Goal: Find specific page/section: Find specific page/section

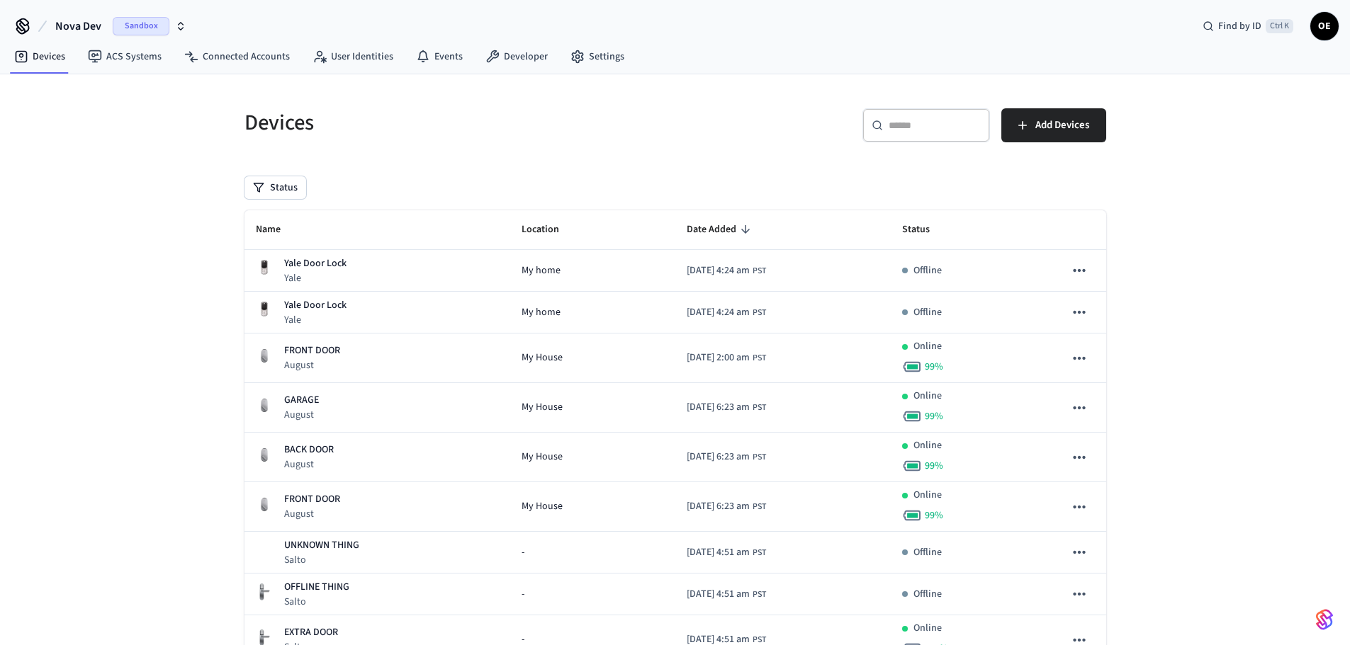
click at [138, 27] on span "Sandbox" at bounding box center [141, 26] width 57 height 18
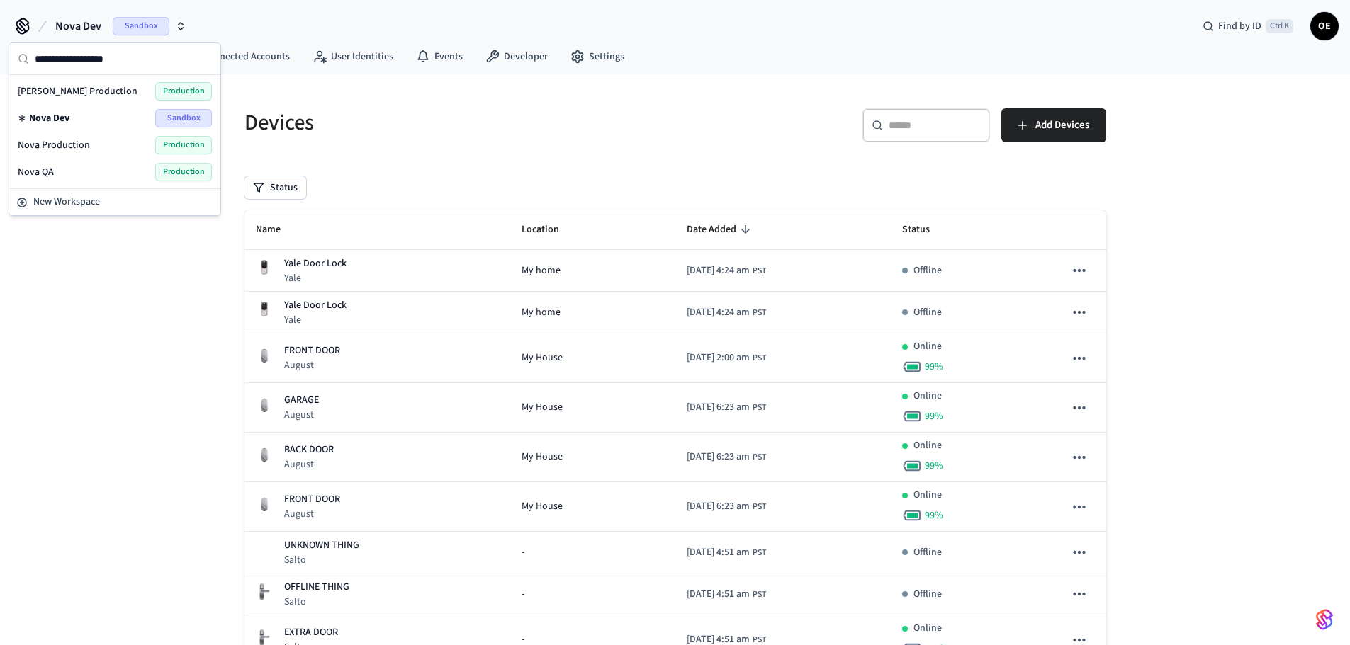
click at [174, 147] on span "Production" at bounding box center [183, 145] width 57 height 18
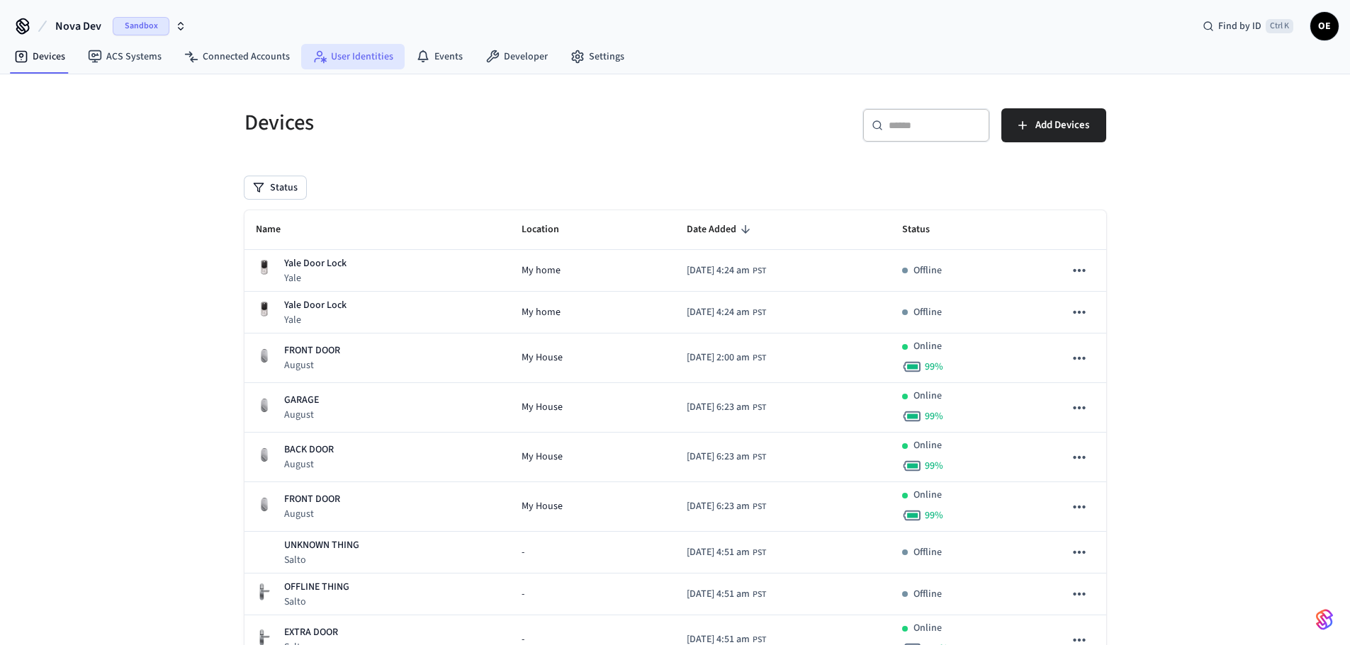
click at [344, 49] on link "User Identities" at bounding box center [352, 57] width 103 height 26
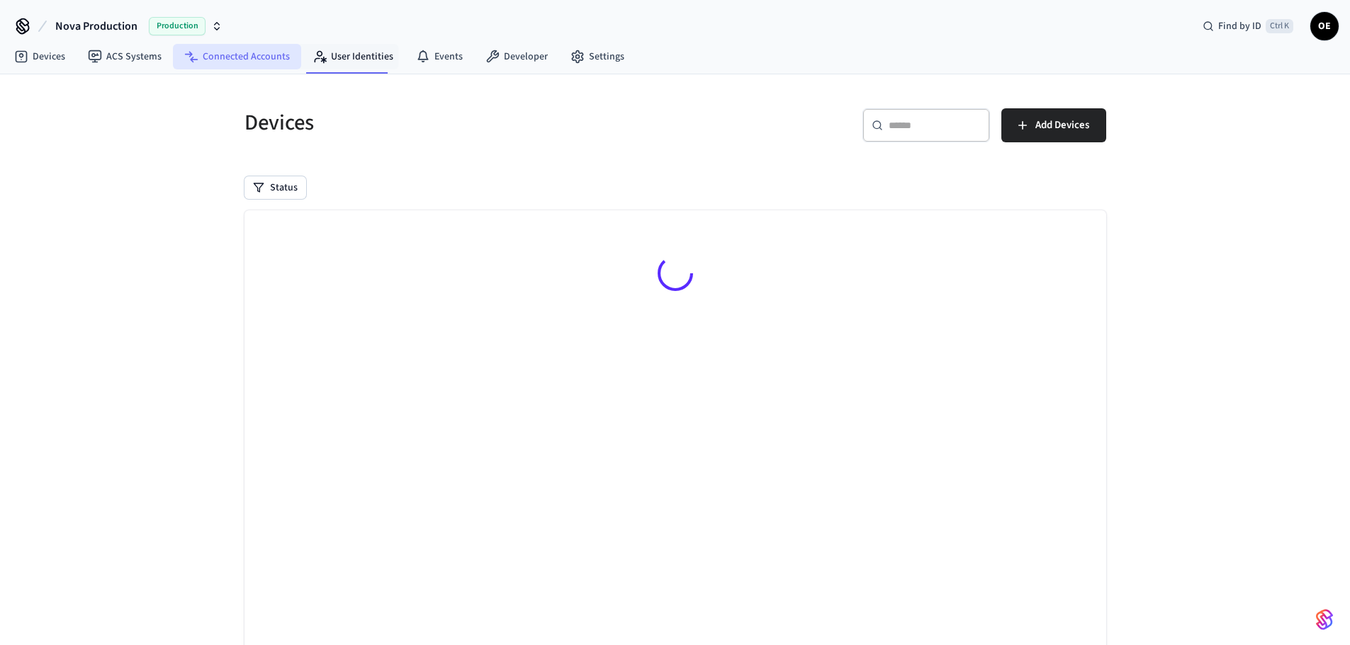
click at [265, 59] on link "Connected Accounts" at bounding box center [237, 57] width 128 height 26
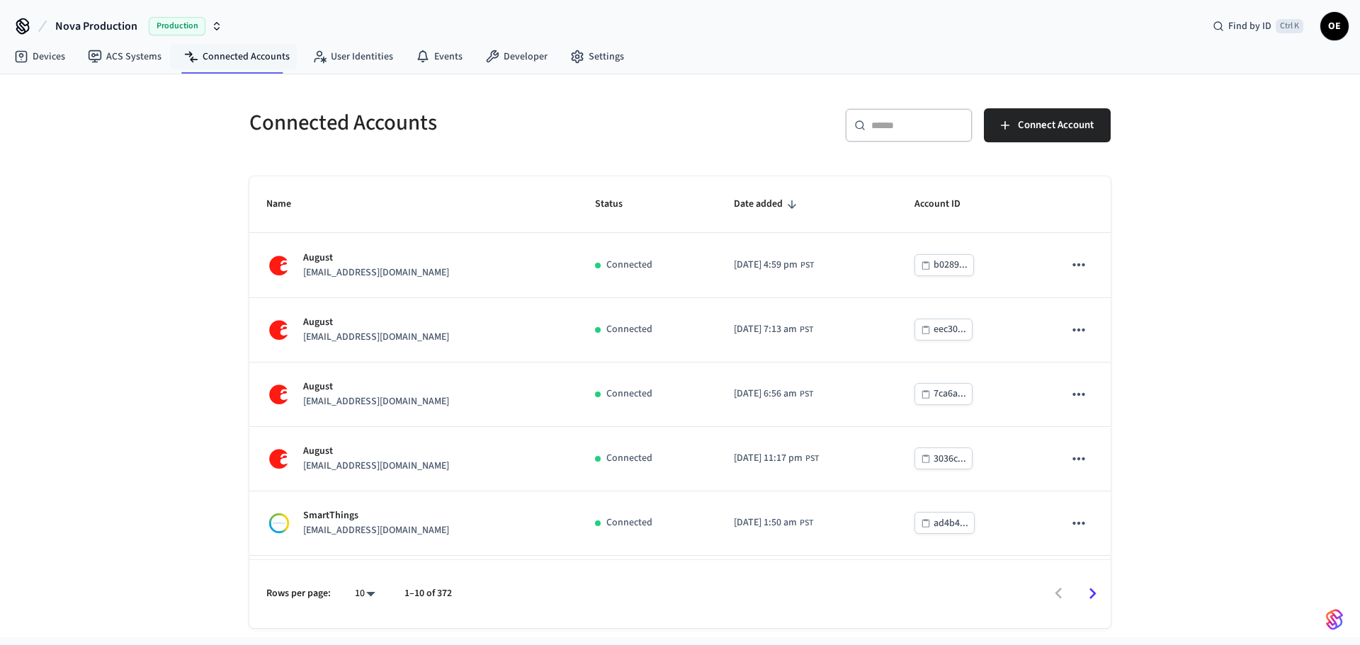
click at [902, 132] on input "text" at bounding box center [917, 125] width 92 height 14
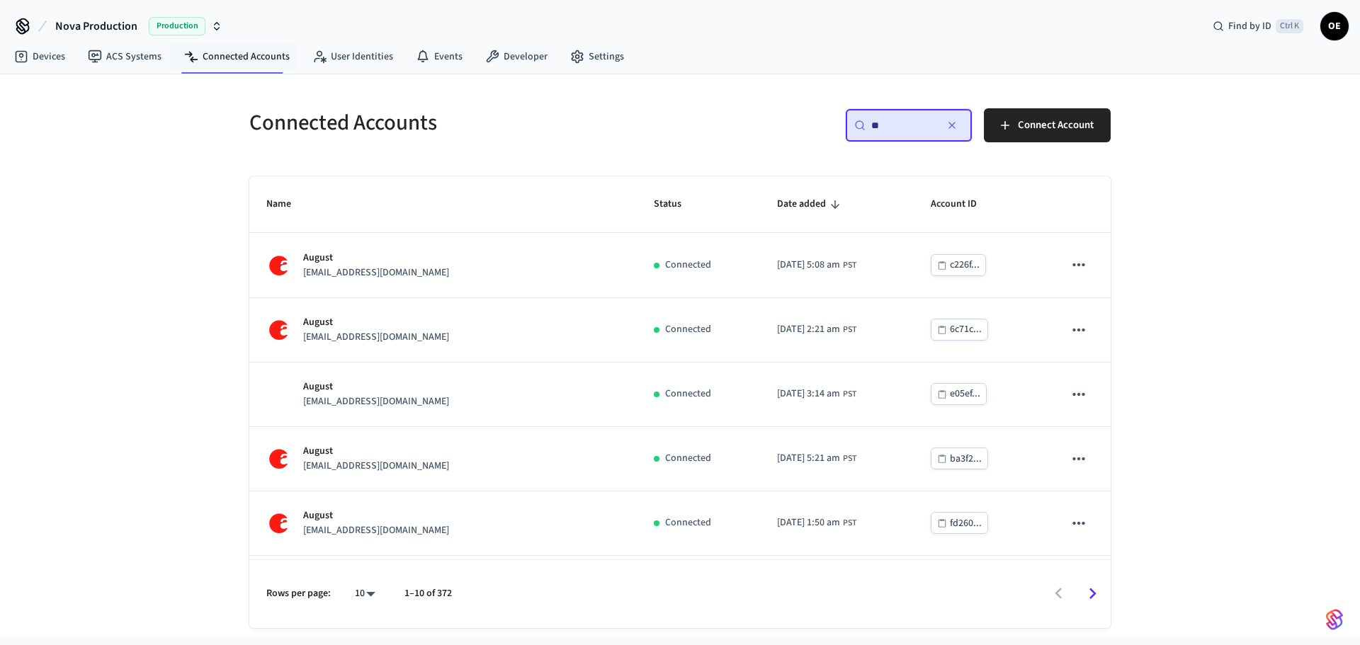
click at [881, 130] on input "**" at bounding box center [903, 125] width 64 height 14
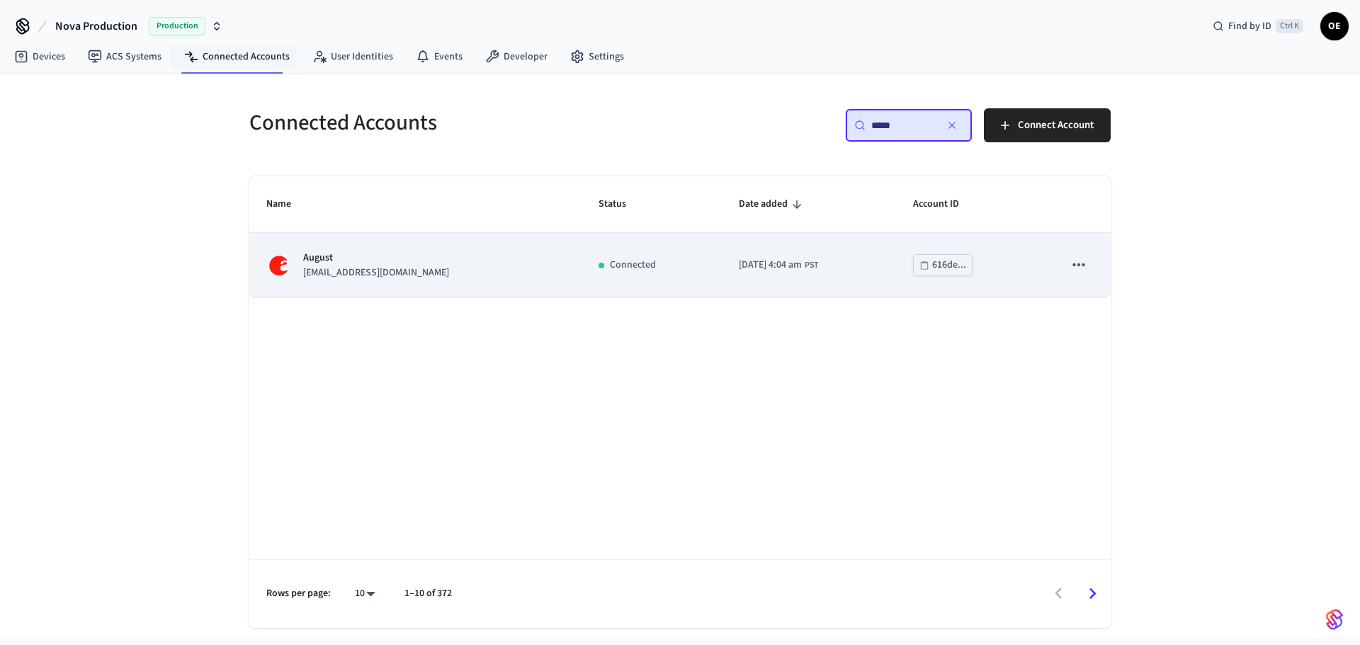
type input "*****"
click at [418, 275] on p "[EMAIL_ADDRESS][DOMAIN_NAME]" at bounding box center [376, 273] width 146 height 15
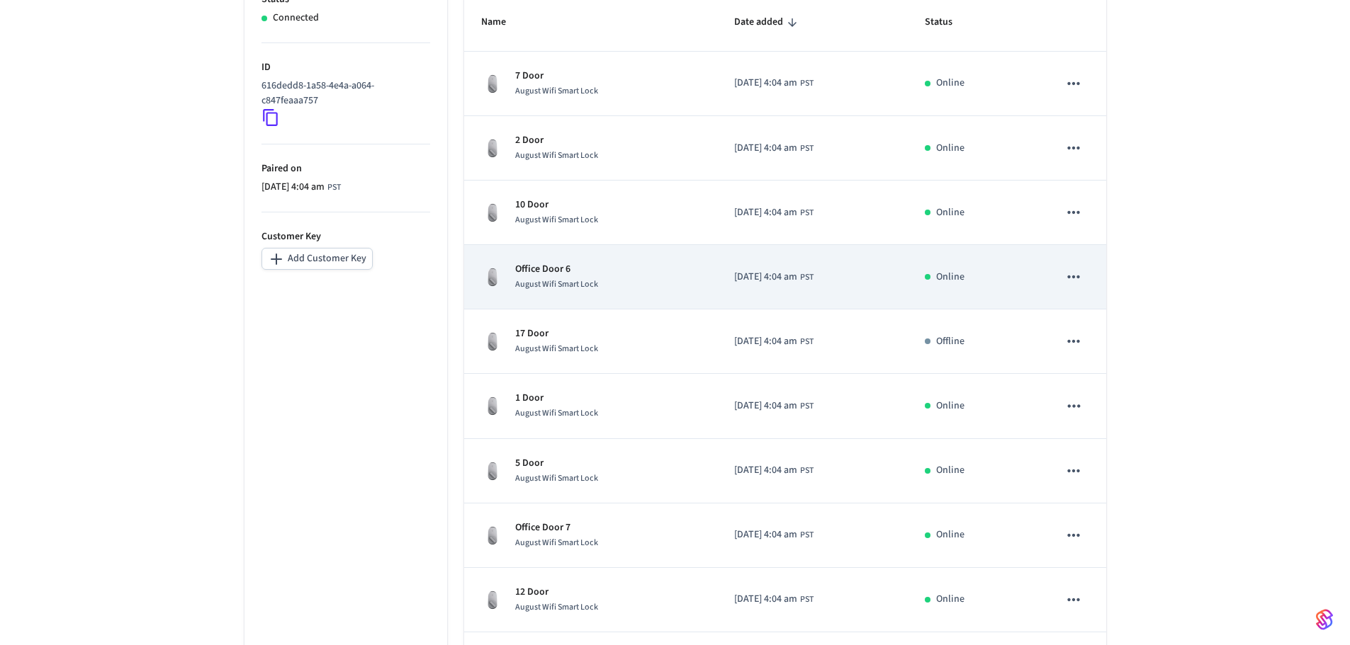
scroll to position [391, 0]
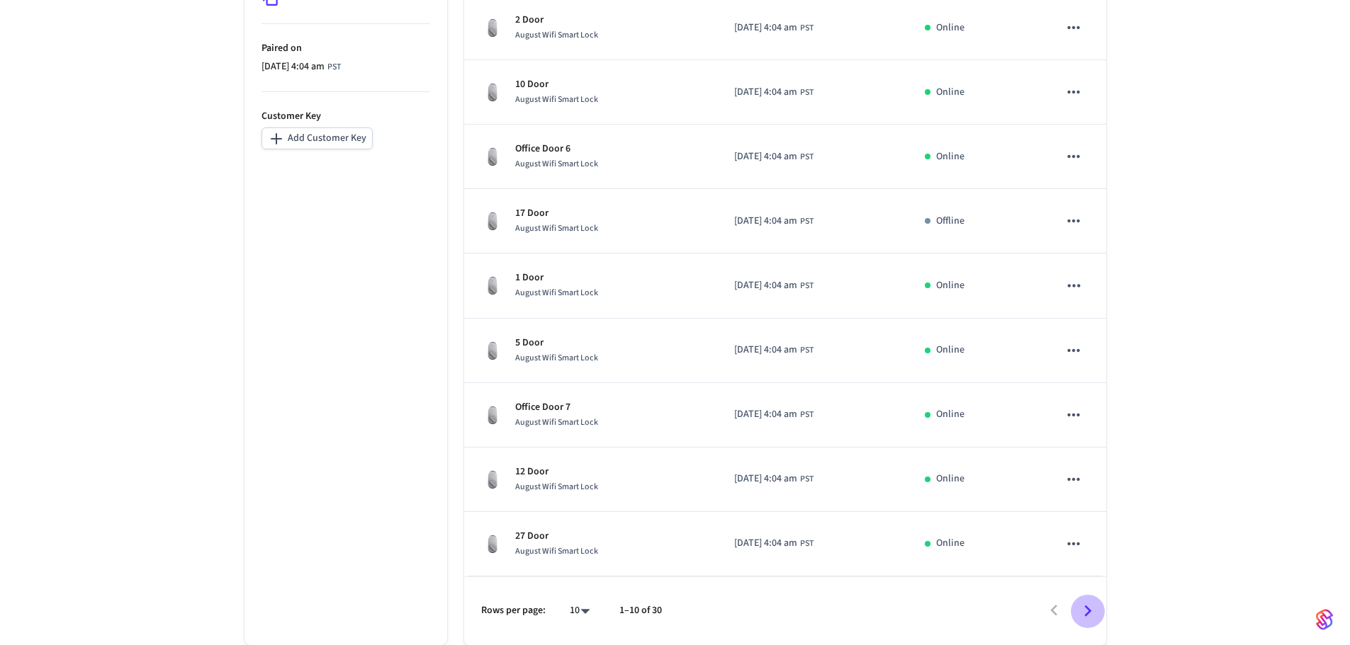
click at [1085, 606] on icon "Go to next page" at bounding box center [1087, 611] width 22 height 22
click at [1080, 611] on icon "Go to next page" at bounding box center [1087, 611] width 22 height 22
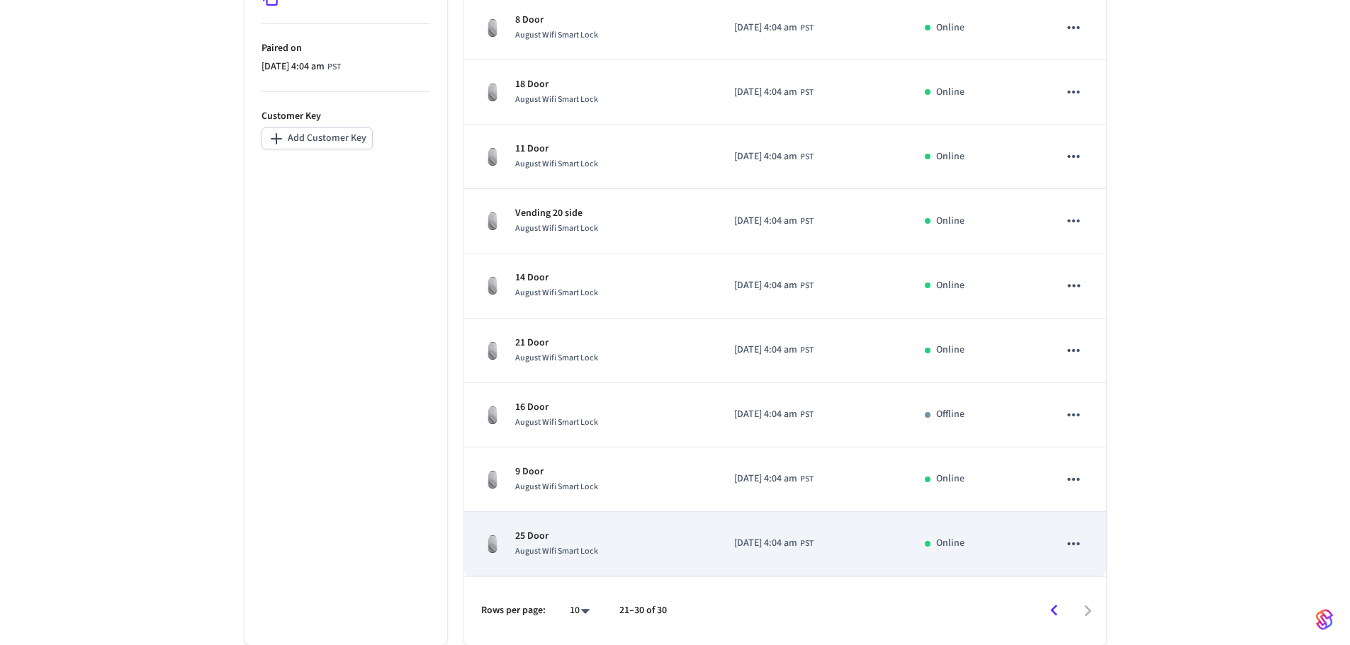
click at [562, 539] on p "25 Door" at bounding box center [556, 536] width 83 height 15
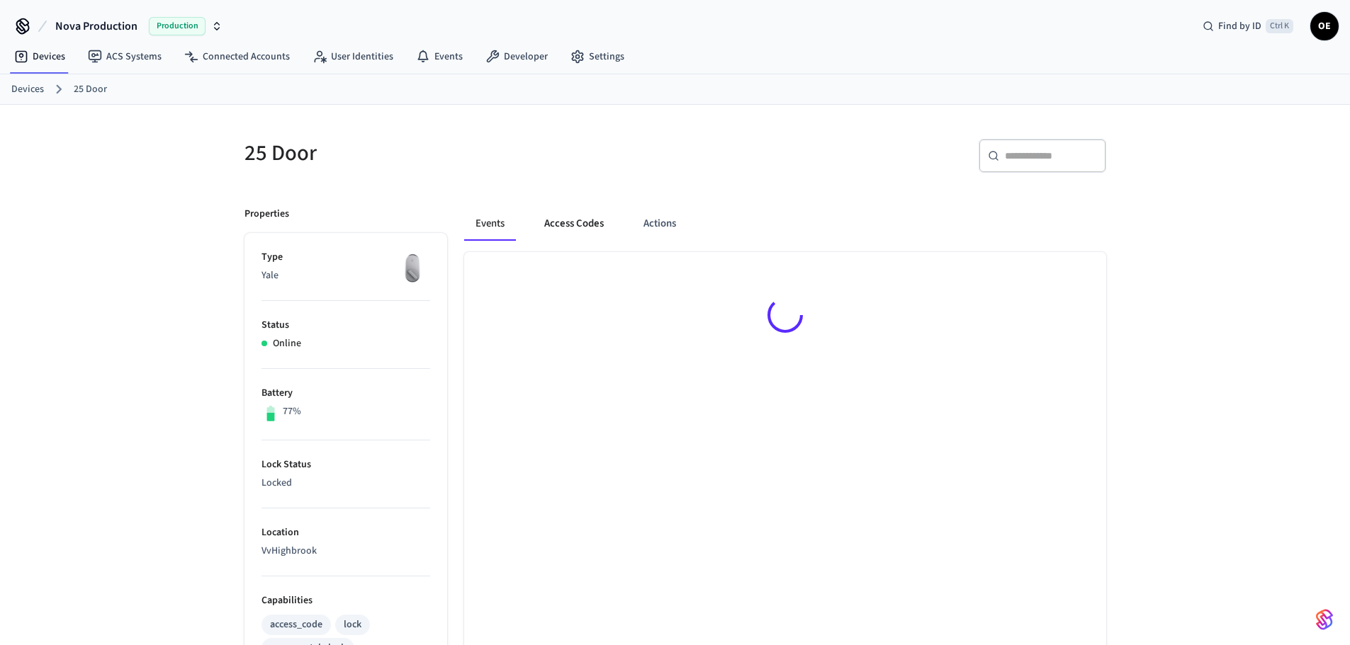
click at [601, 222] on button "Access Codes" at bounding box center [574, 224] width 82 height 34
